Goal: Find specific page/section: Find specific page/section

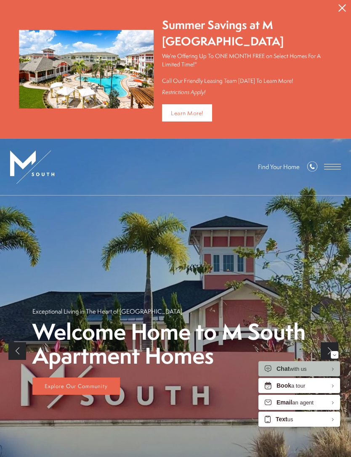
click at [334, 164] on span "Open Menu" at bounding box center [332, 166] width 17 height 5
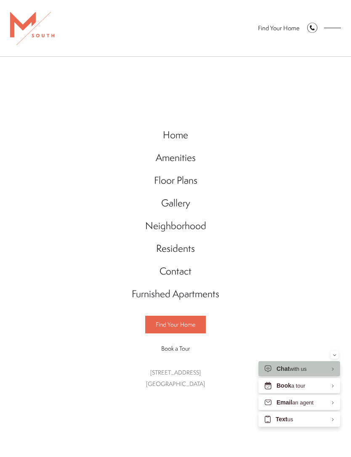
click at [187, 181] on span "Floor Plans" at bounding box center [175, 179] width 43 height 13
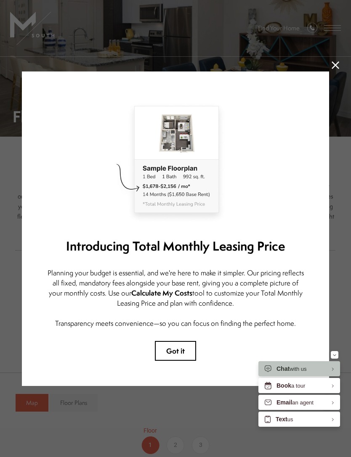
click at [332, 67] on icon at bounding box center [336, 65] width 8 height 8
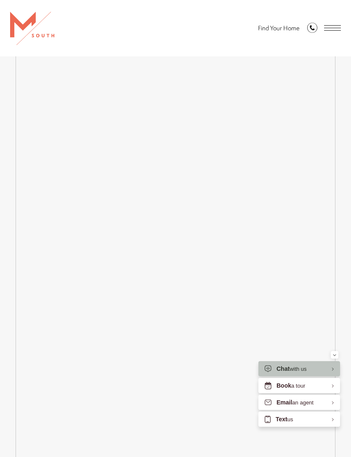
scroll to position [790, 0]
click at [334, 27] on span "Open Menu" at bounding box center [332, 27] width 17 height 5
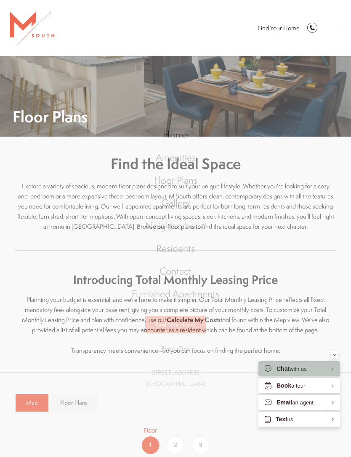
scroll to position [0, 0]
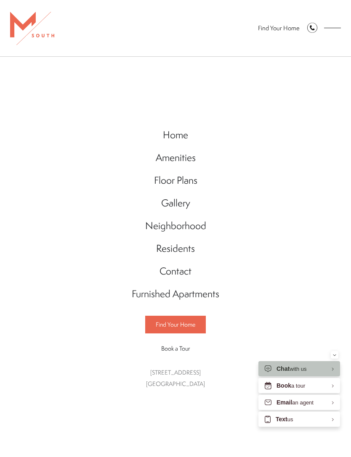
click at [187, 182] on span "Floor Plans" at bounding box center [175, 179] width 43 height 13
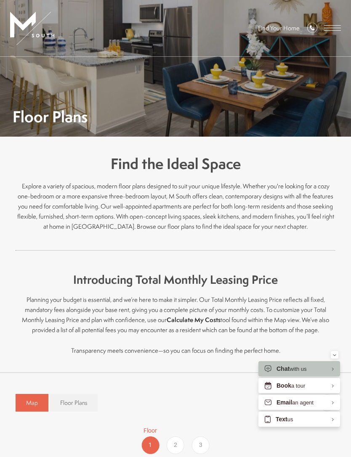
click at [200, 316] on strong "Calculate My Costs" at bounding box center [194, 320] width 54 height 9
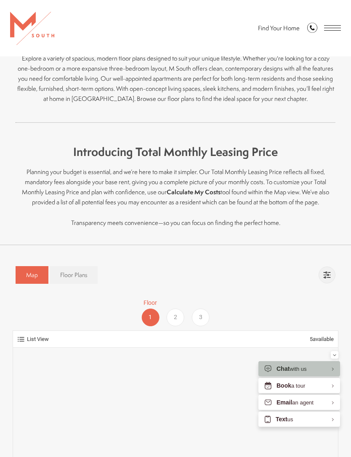
click at [82, 270] on link "Floor Plans" at bounding box center [74, 274] width 48 height 17
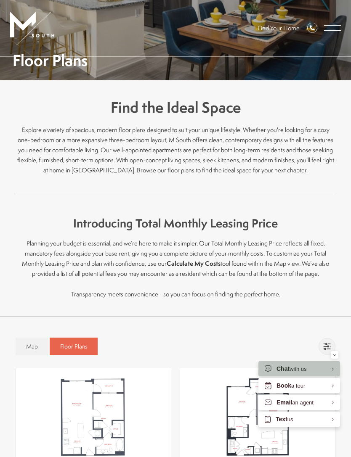
scroll to position [0, 0]
